Goal: Find specific page/section: Find specific page/section

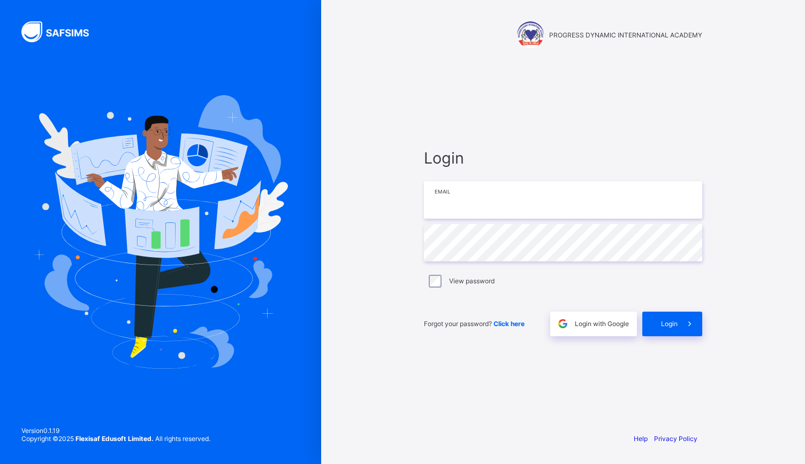
type input "**********"
click at [685, 322] on icon at bounding box center [689, 324] width 11 height 10
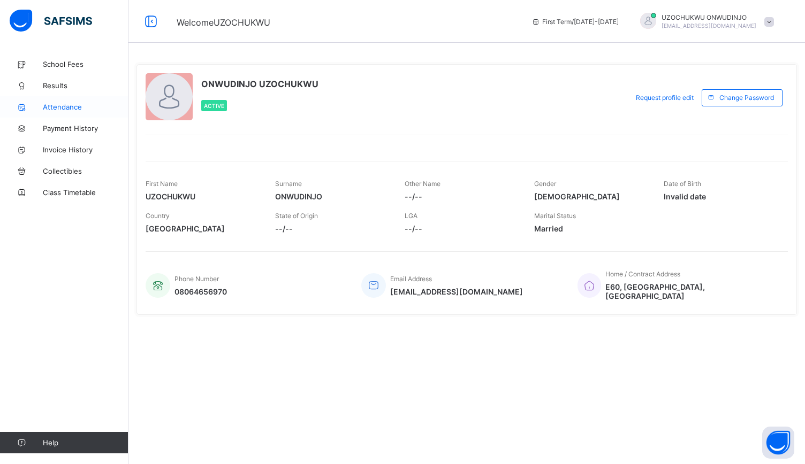
click at [66, 101] on link "Attendance" at bounding box center [64, 106] width 128 height 21
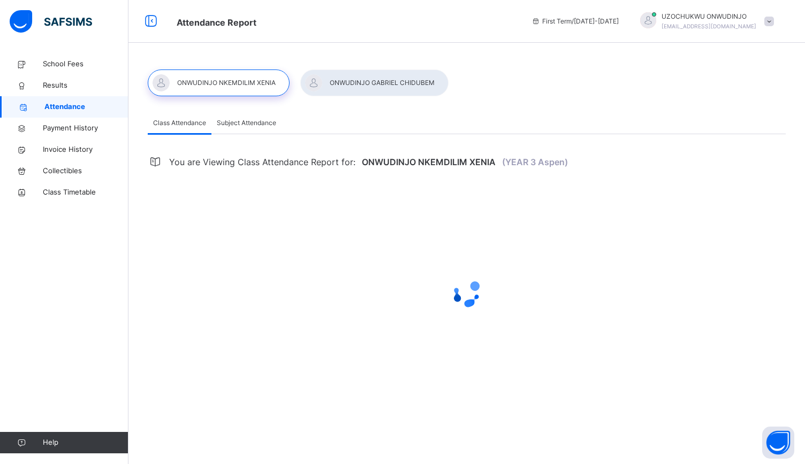
select select "****"
select select "*"
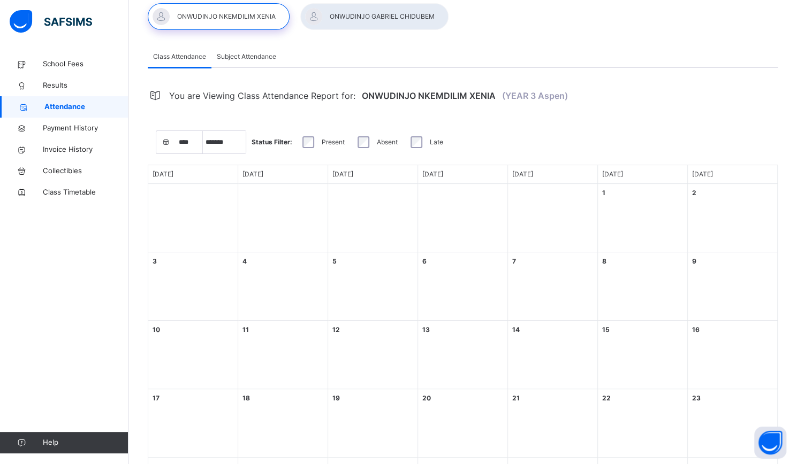
scroll to position [64, 0]
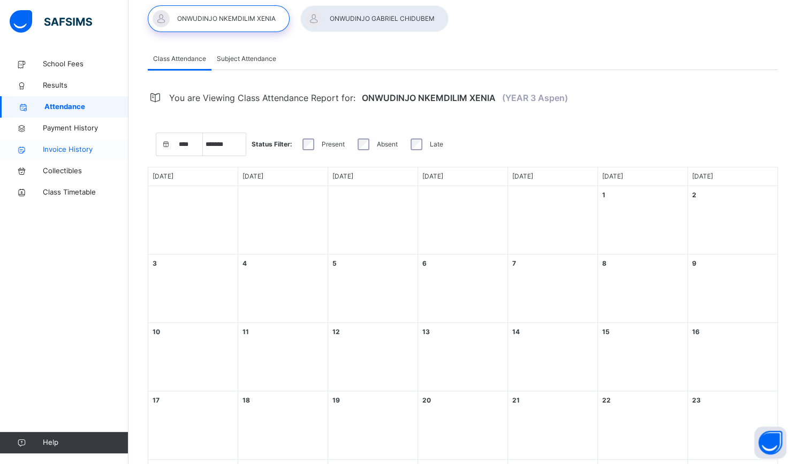
click at [72, 150] on span "Invoice History" at bounding box center [86, 149] width 86 height 11
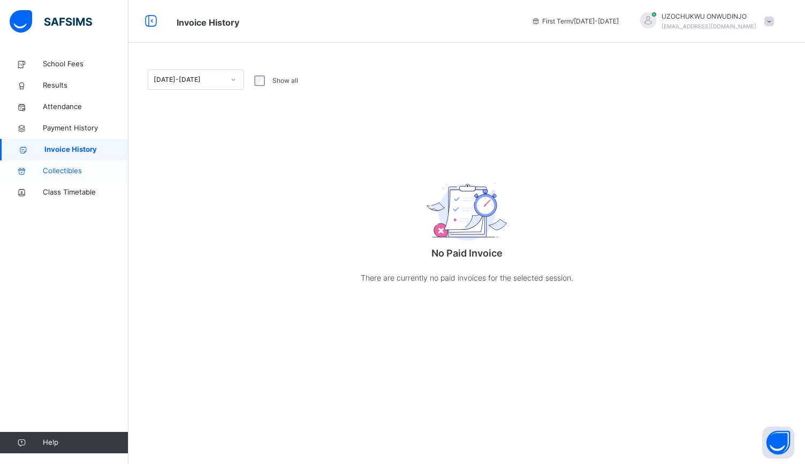
click at [69, 169] on span "Collectibles" at bounding box center [86, 171] width 86 height 11
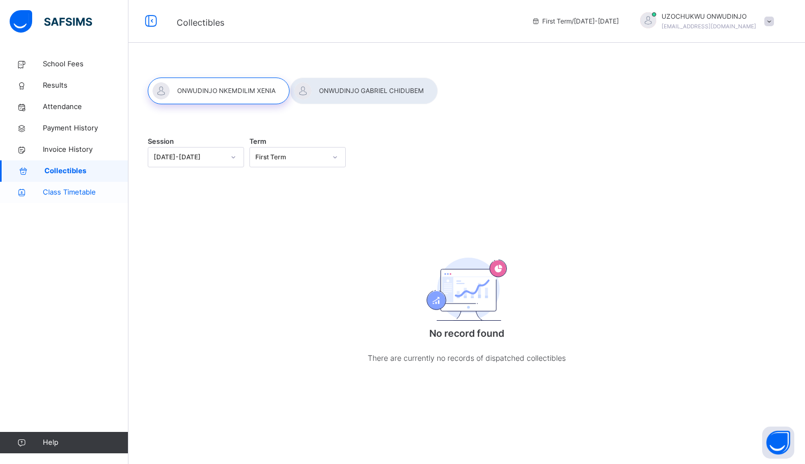
click at [71, 194] on span "Class Timetable" at bounding box center [86, 192] width 86 height 11
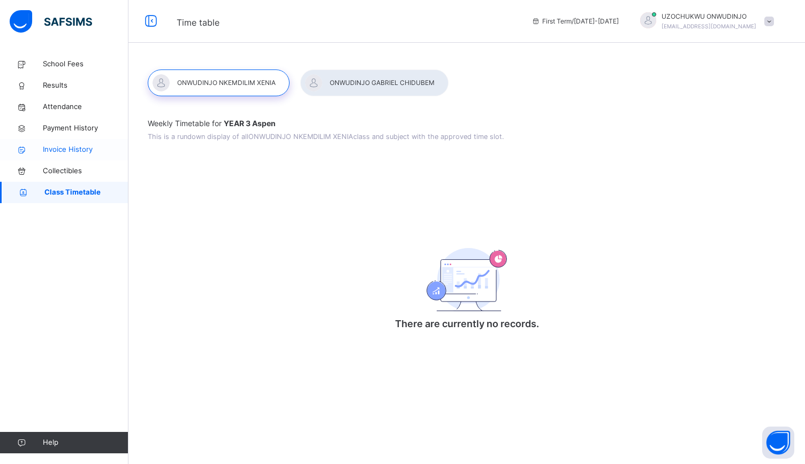
click at [77, 147] on span "Invoice History" at bounding box center [86, 149] width 86 height 11
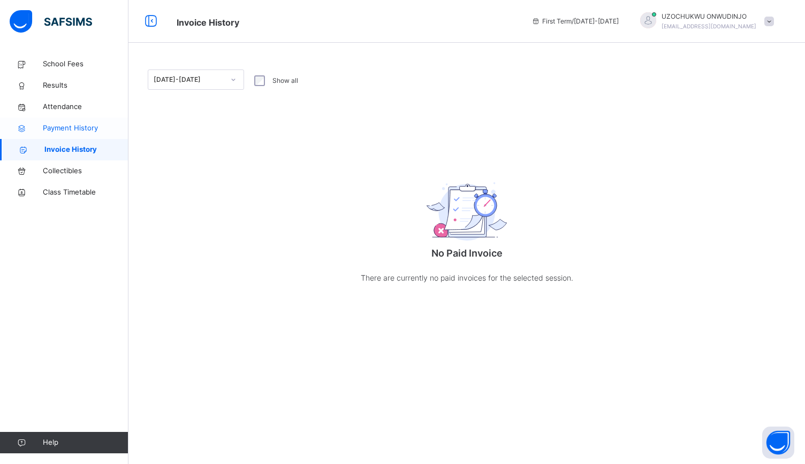
click at [79, 126] on span "Payment History" at bounding box center [86, 128] width 86 height 11
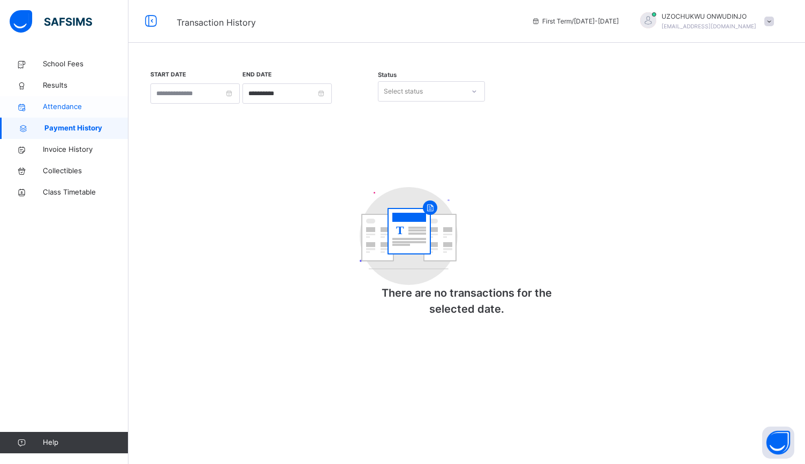
click at [70, 106] on span "Attendance" at bounding box center [86, 107] width 86 height 11
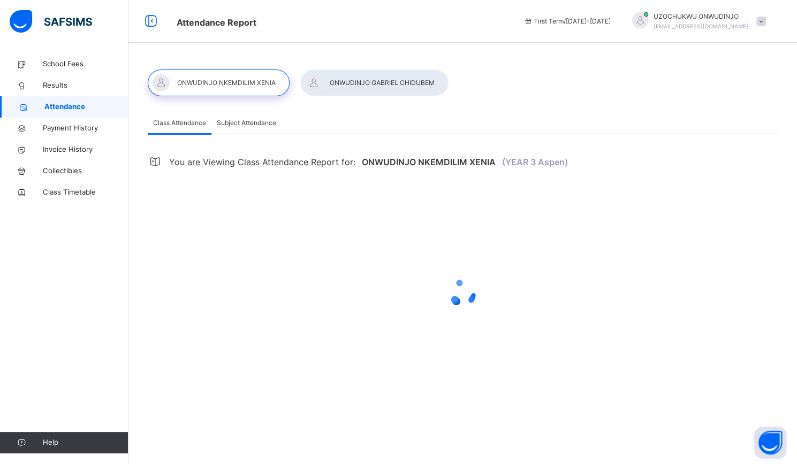
select select "****"
select select "*"
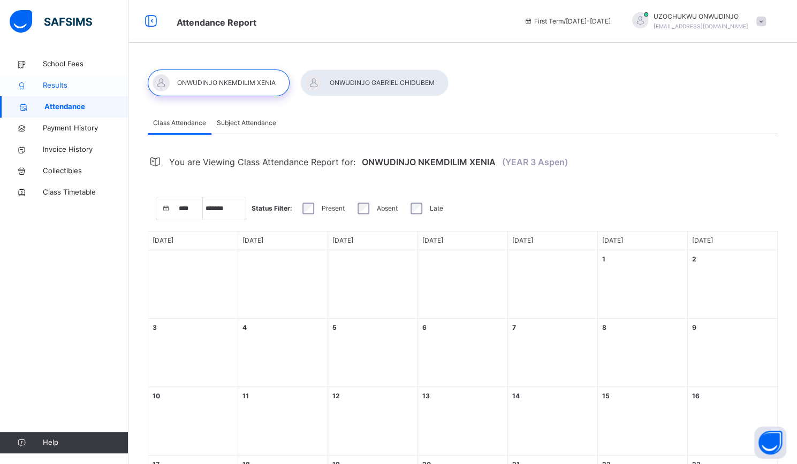
click at [57, 83] on span "Results" at bounding box center [86, 85] width 86 height 11
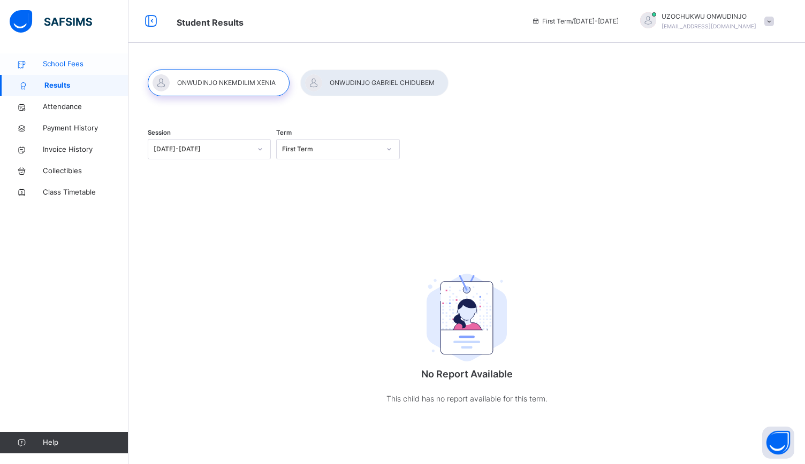
click at [70, 59] on span "School Fees" at bounding box center [86, 64] width 86 height 11
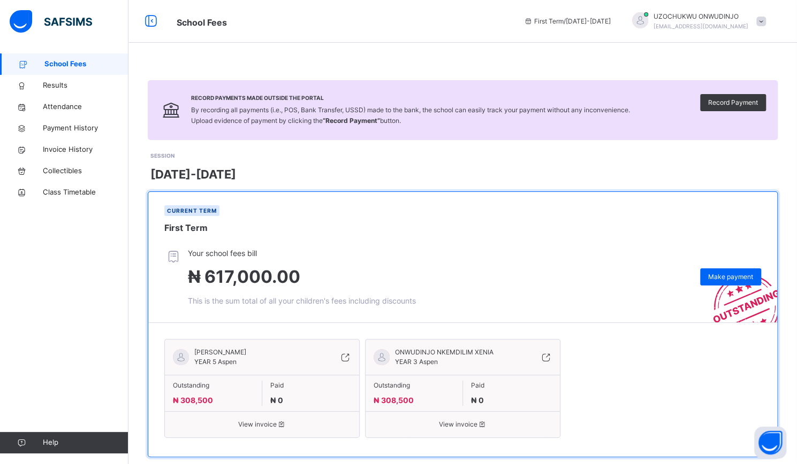
scroll to position [19, 0]
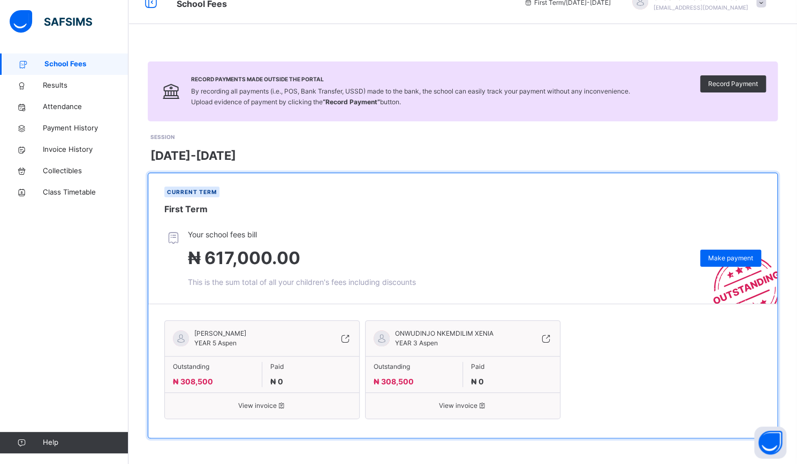
click at [281, 403] on icon at bounding box center [281, 406] width 9 height 8
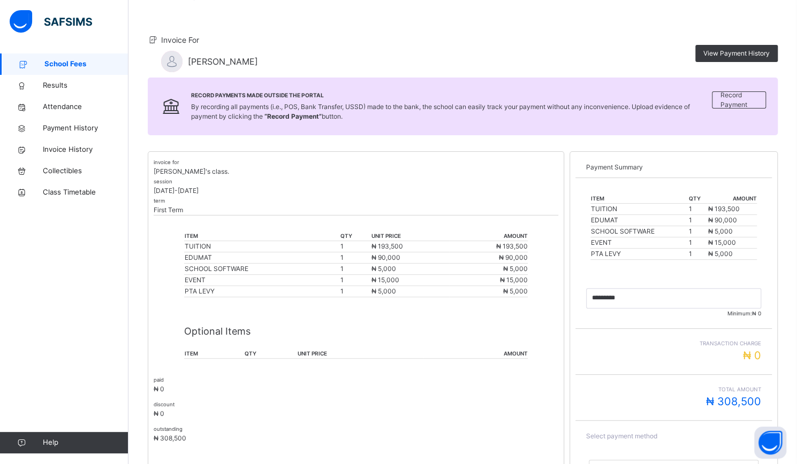
scroll to position [78, 0]
click at [152, 40] on icon at bounding box center [153, 38] width 11 height 9
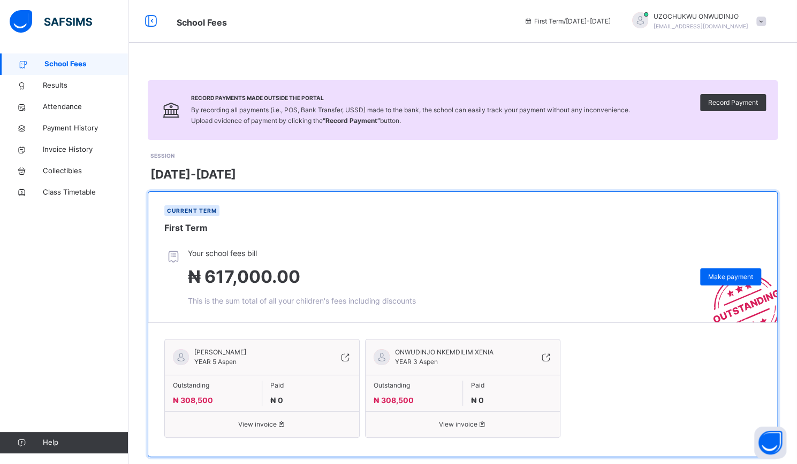
click at [351, 354] on icon at bounding box center [345, 357] width 12 height 13
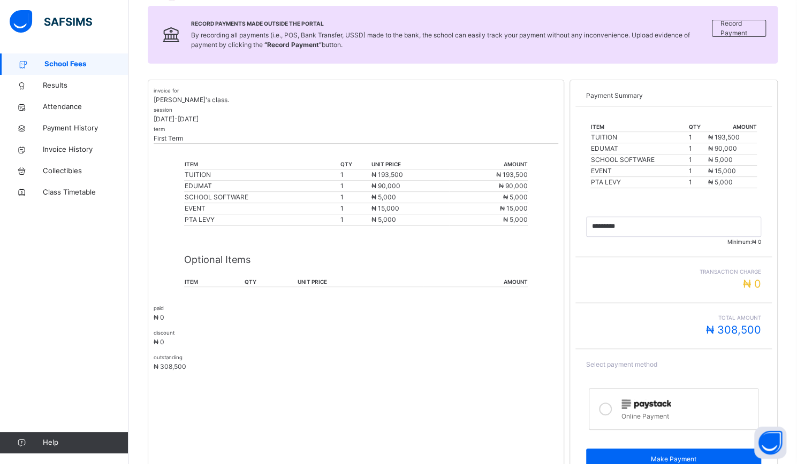
scroll to position [201, 0]
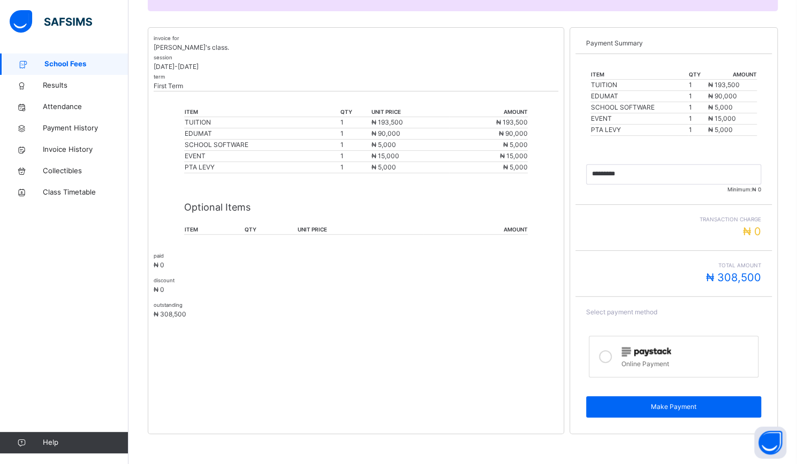
click at [547, 229] on div "invoice for [PERSON_NAME]'s class. session [DATE]-[DATE] term First Term item q…" at bounding box center [356, 230] width 416 height 407
click at [192, 227] on th "item" at bounding box center [214, 230] width 60 height 10
click at [160, 229] on div "invoice for [PERSON_NAME]'s class. session [DATE]-[DATE] term First Term item q…" at bounding box center [356, 230] width 416 height 407
click at [196, 208] on p "Optional Items" at bounding box center [356, 207] width 344 height 14
click at [260, 208] on p "Optional Items" at bounding box center [356, 207] width 344 height 14
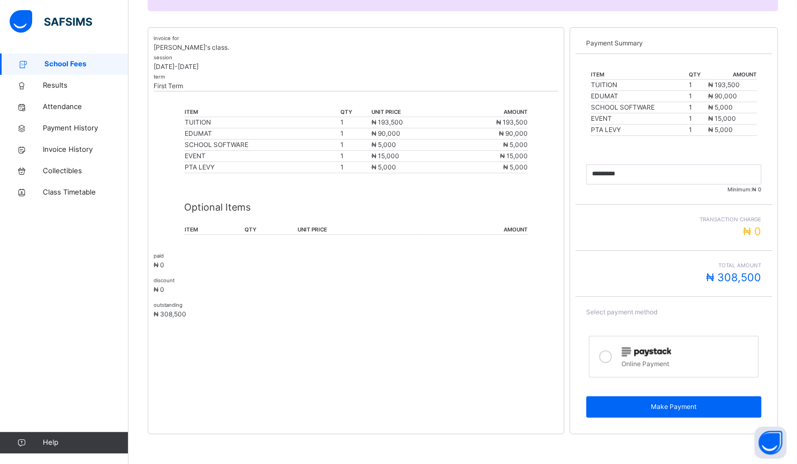
click at [260, 208] on p "Optional Items" at bounding box center [356, 207] width 344 height 14
click at [288, 201] on p "Optional Items" at bounding box center [356, 207] width 344 height 14
